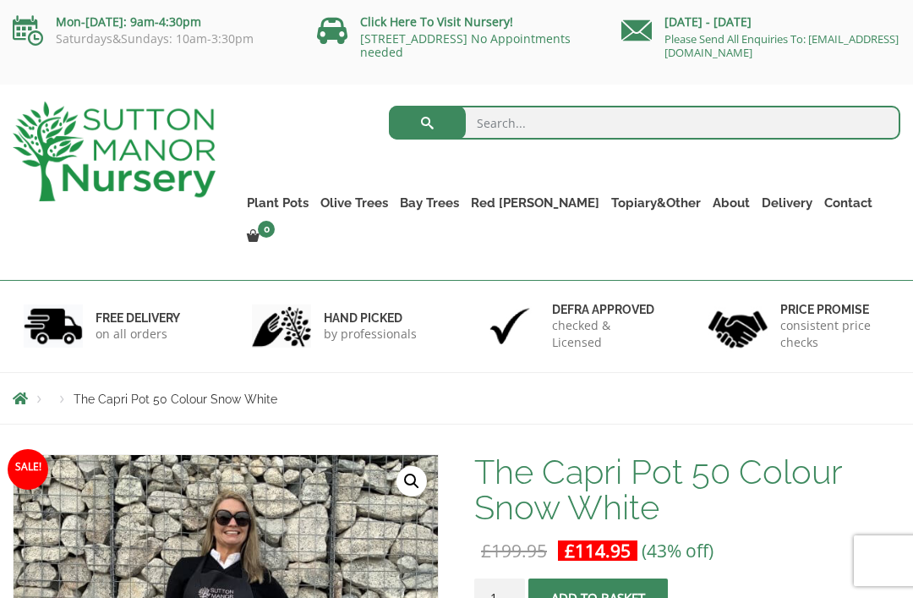
click at [0, 0] on ul "Resin Bonded Pots The Milan Pots The Capri Pots The Brunello Pots The Venice Cu…" at bounding box center [0, 0] width 0 height 0
click at [0, 0] on link "The Atlantis Pots" at bounding box center [0, 0] width 0 height 0
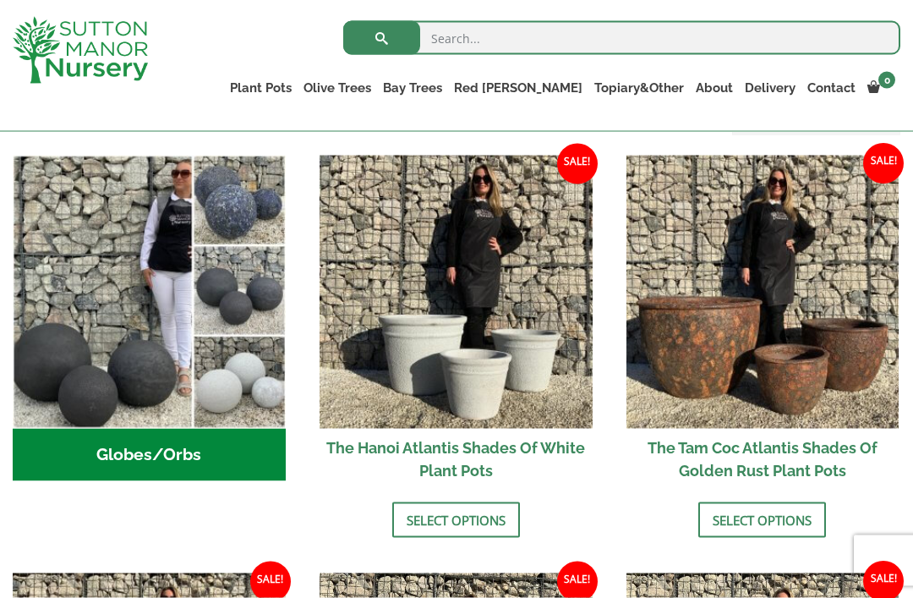
scroll to position [552, 0]
click at [752, 537] on link "Select options" at bounding box center [762, 519] width 128 height 36
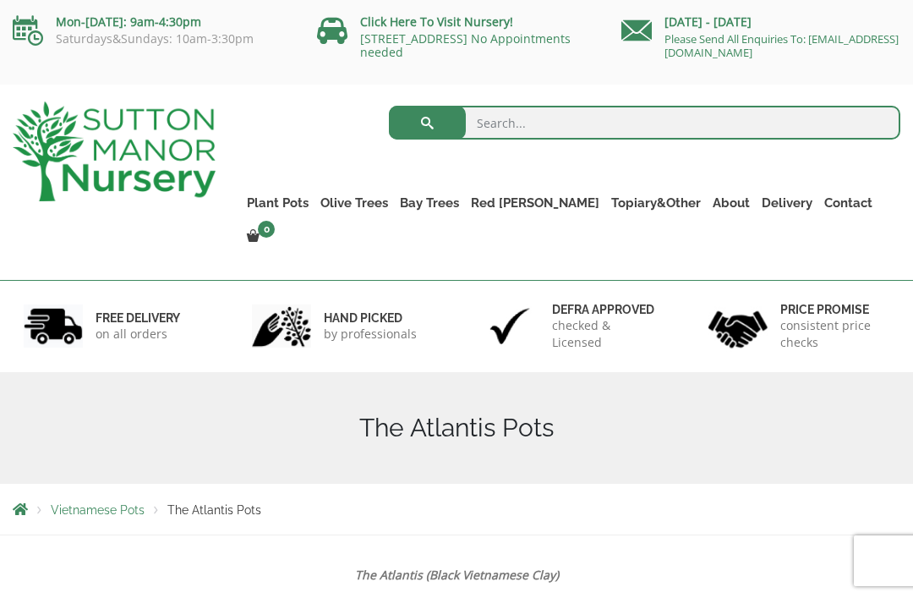
click at [0, 0] on link "The Old Stone Pots" at bounding box center [0, 0] width 0 height 0
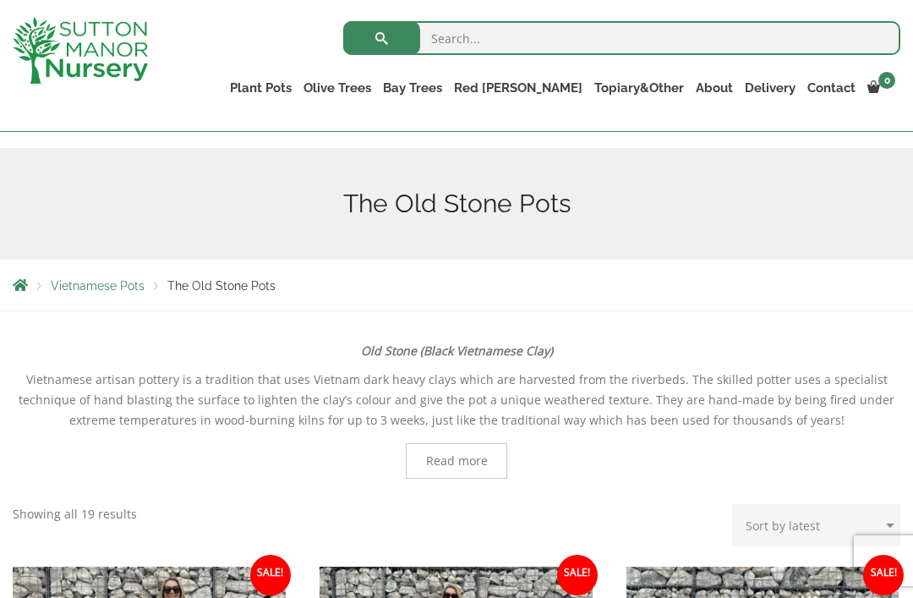
scroll to position [160, 0]
click at [0, 0] on link "The Iron Stone Pots" at bounding box center [0, 0] width 0 height 0
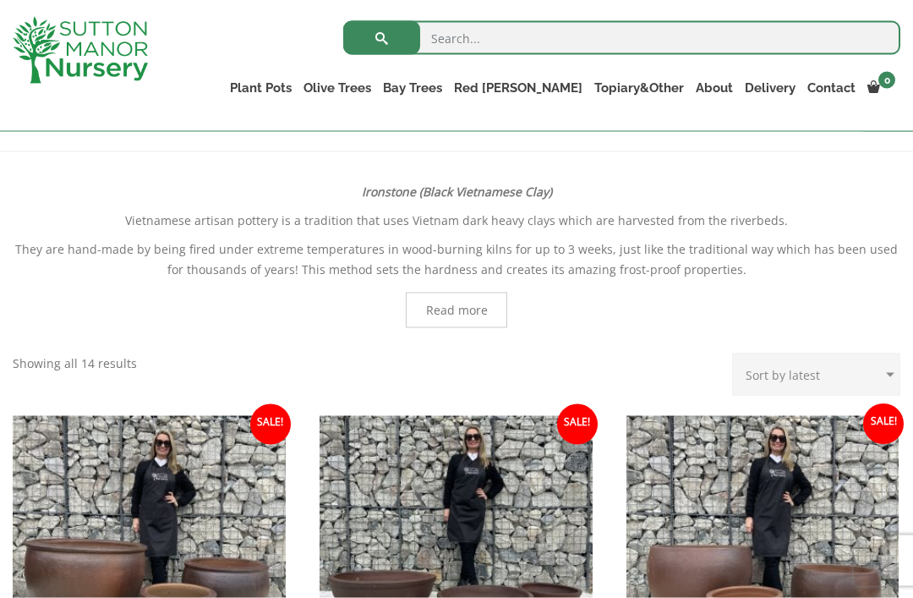
scroll to position [320, 0]
click at [0, 0] on link "Fibre Clay Pots" at bounding box center [0, 0] width 0 height 0
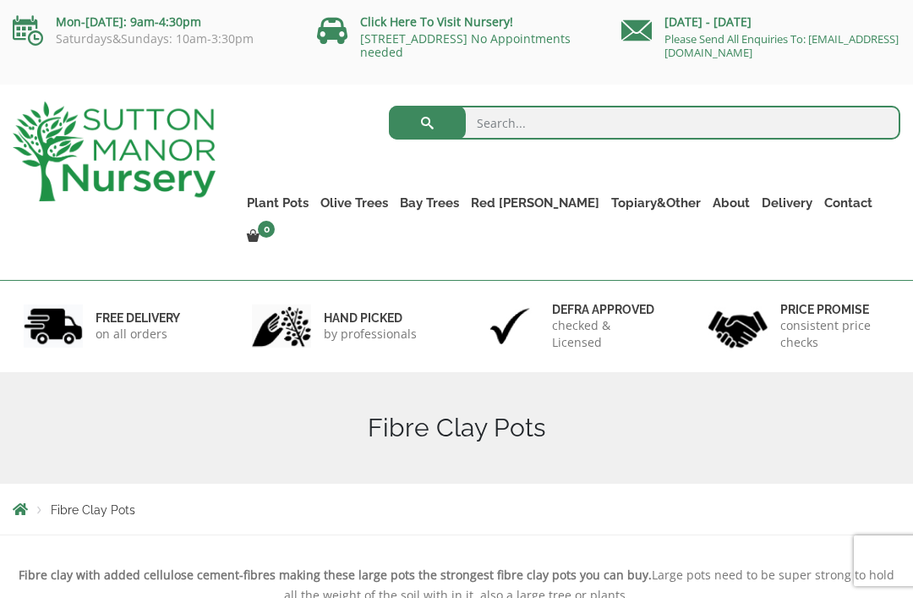
click at [0, 0] on link "Vietnamese Pots" at bounding box center [0, 0] width 0 height 0
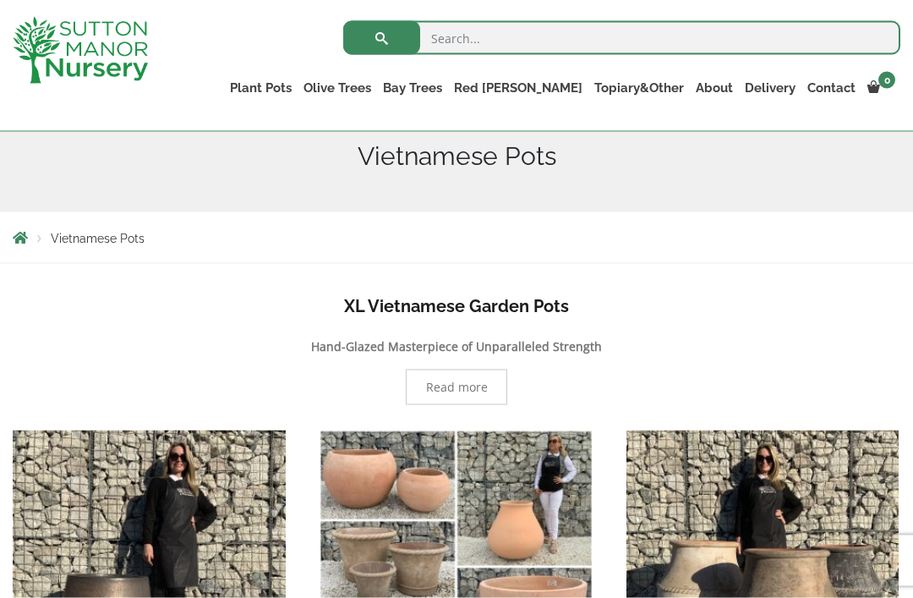
scroll to position [229, 0]
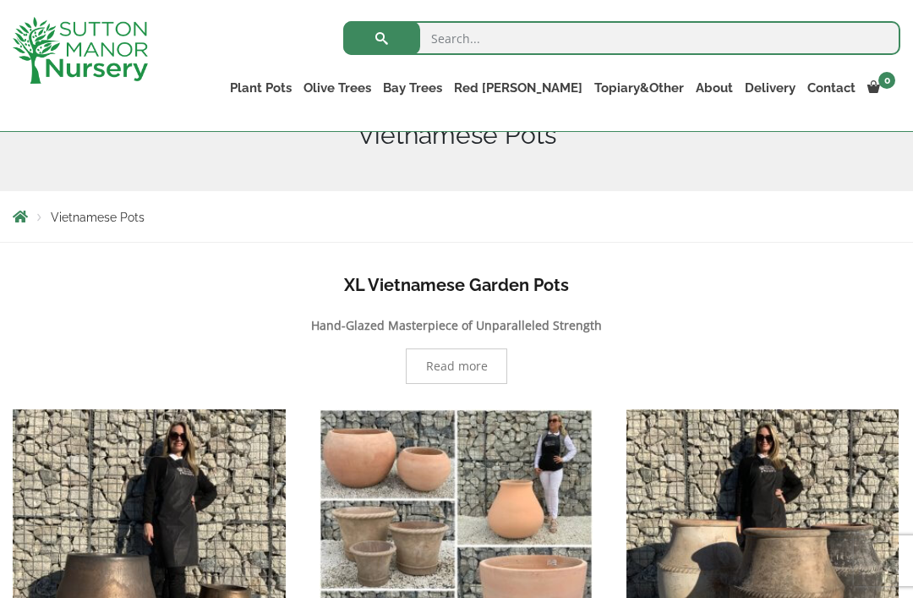
click at [478, 360] on span "Read more" at bounding box center [457, 366] width 62 height 12
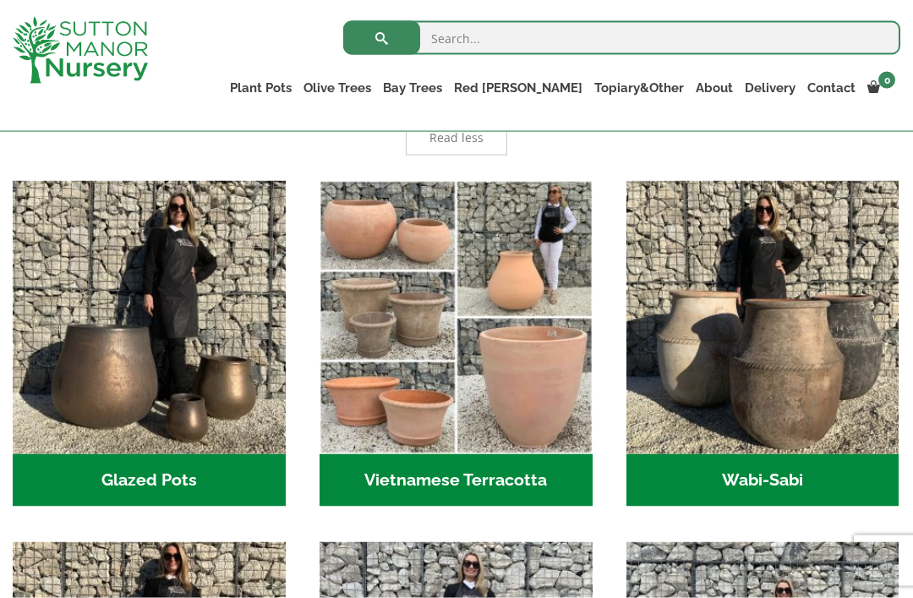
scroll to position [1146, 0]
click at [170, 481] on h2 "Glazed Pots (12)" at bounding box center [149, 479] width 273 height 52
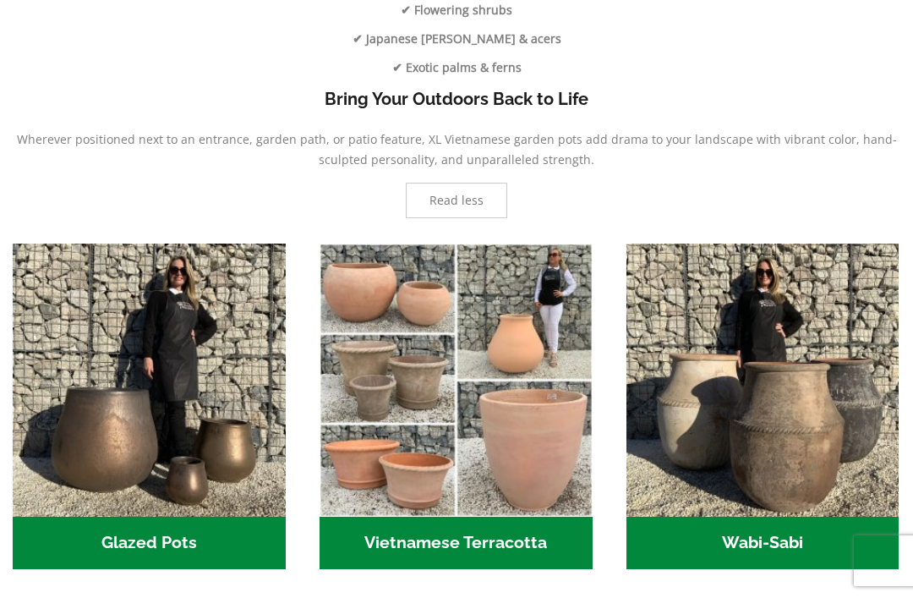
scroll to position [1201, 0]
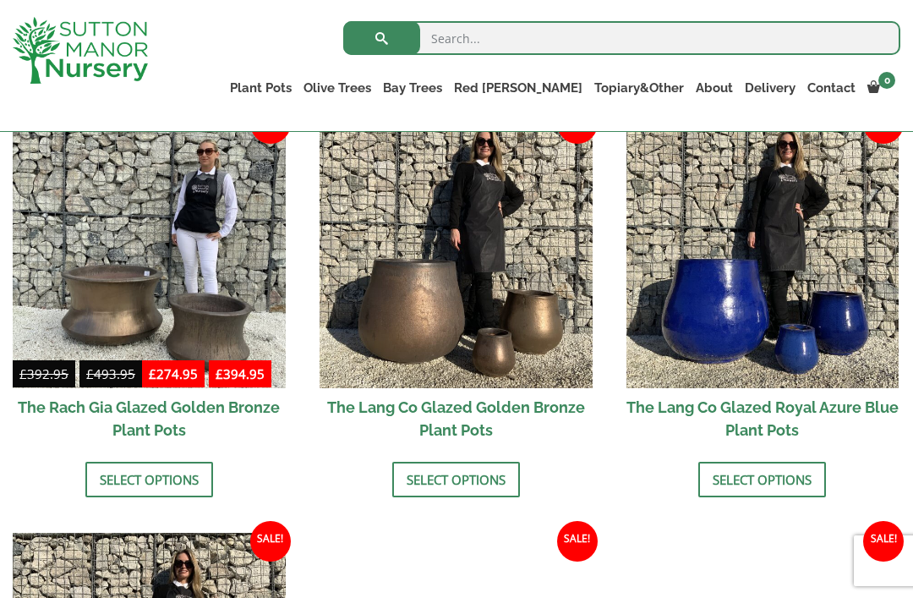
scroll to position [1241, 0]
